Goal: Task Accomplishment & Management: Manage account settings

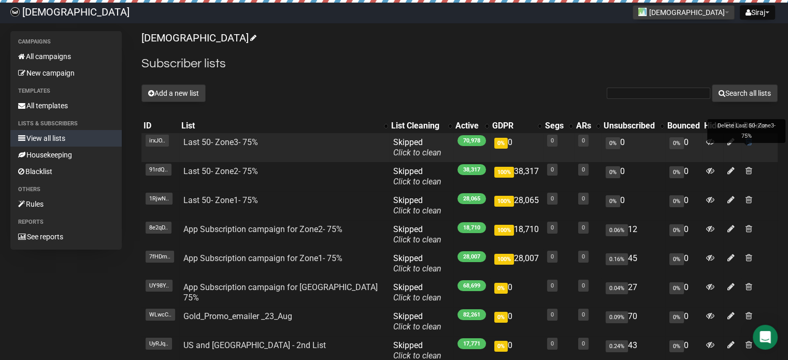
click at [746, 141] on span at bounding box center [749, 141] width 7 height 9
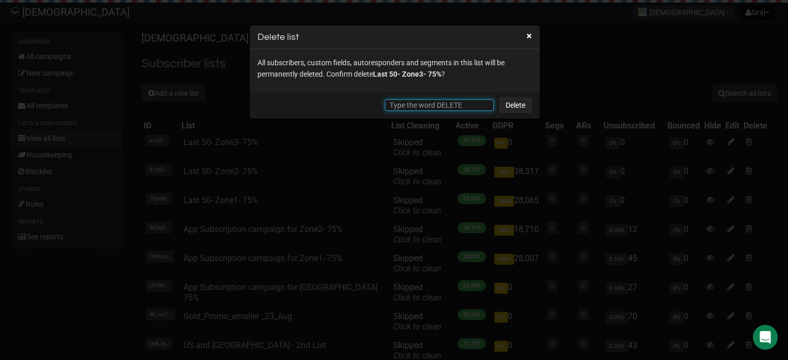
click at [420, 103] on input "text" at bounding box center [439, 105] width 109 height 11
type input "DELETE"
click at [514, 106] on link "Delete" at bounding box center [515, 105] width 33 height 17
click at [513, 101] on link "Delete" at bounding box center [515, 105] width 33 height 17
click at [516, 104] on link "Delete" at bounding box center [515, 105] width 33 height 17
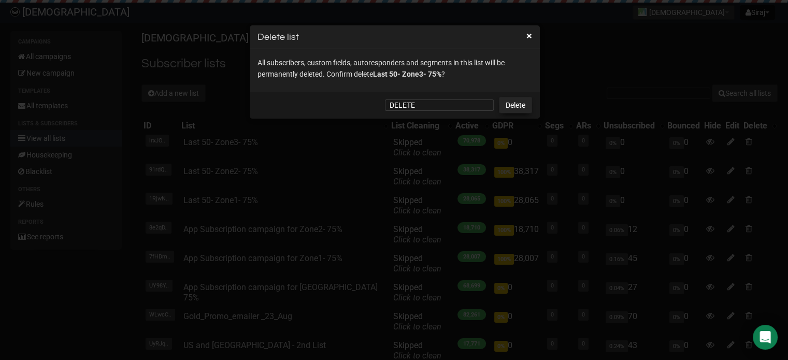
click at [518, 103] on link "Delete" at bounding box center [515, 105] width 33 height 17
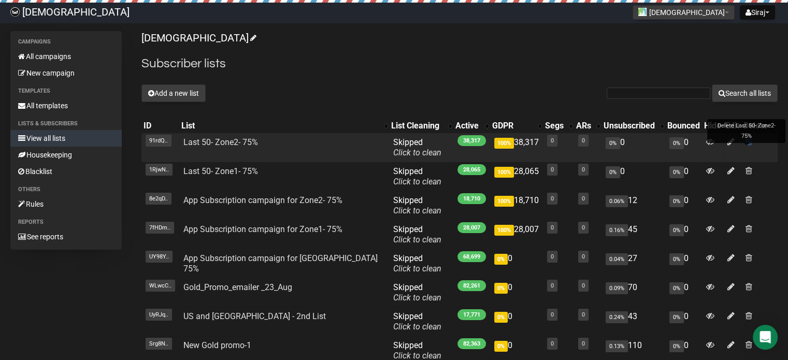
click at [746, 141] on span at bounding box center [749, 141] width 7 height 9
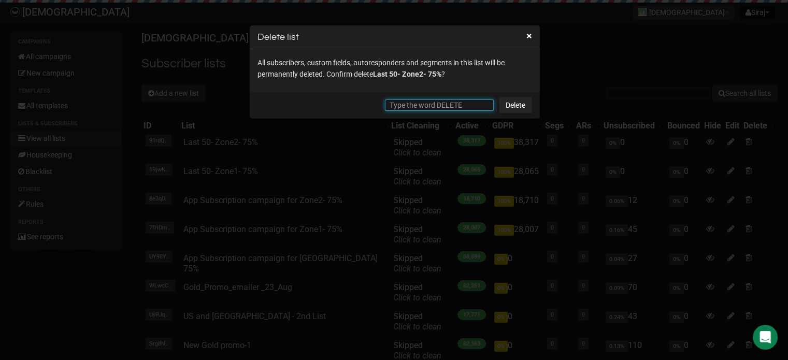
click at [433, 102] on input "text" at bounding box center [439, 105] width 109 height 11
type input "DELETE"
click at [511, 103] on link "Delete" at bounding box center [515, 105] width 33 height 17
click at [511, 104] on link "Delete" at bounding box center [515, 105] width 33 height 17
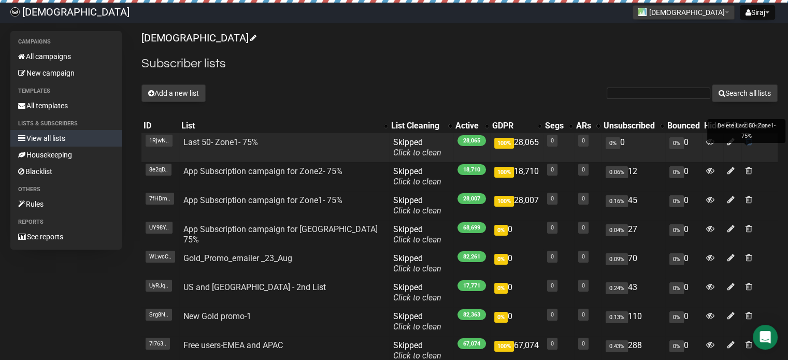
click at [746, 140] on span at bounding box center [749, 141] width 7 height 9
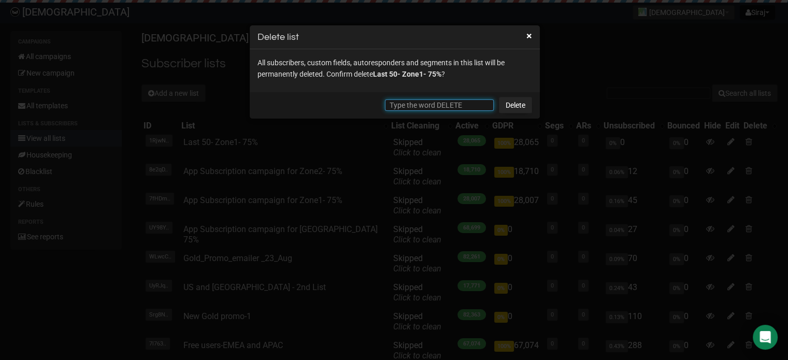
click at [427, 102] on input "text" at bounding box center [439, 105] width 109 height 11
type input "DELETE"
click at [520, 105] on link "Delete" at bounding box center [515, 105] width 33 height 17
